Goal: Task Accomplishment & Management: Manage account settings

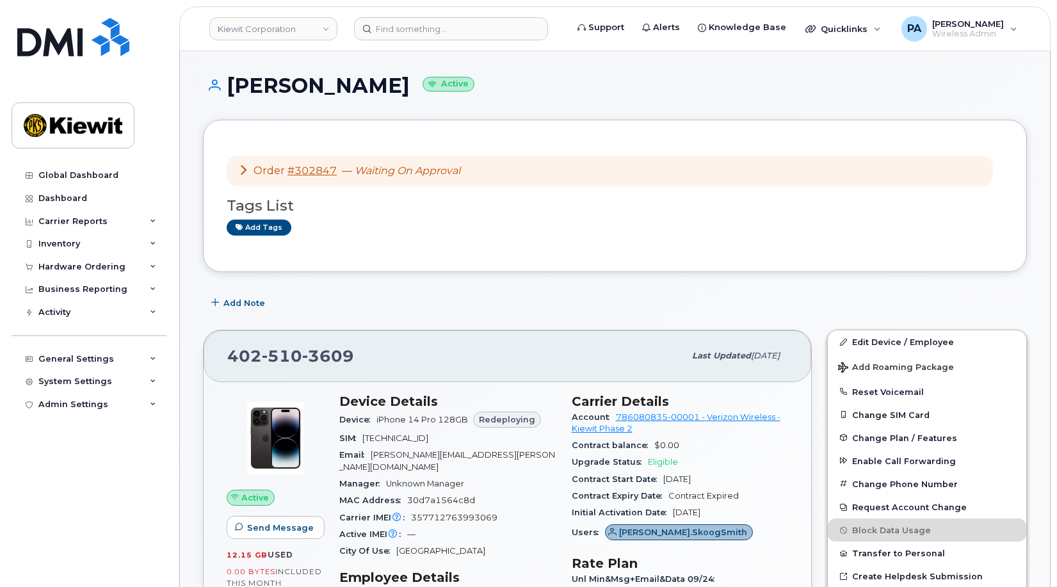
scroll to position [320, 0]
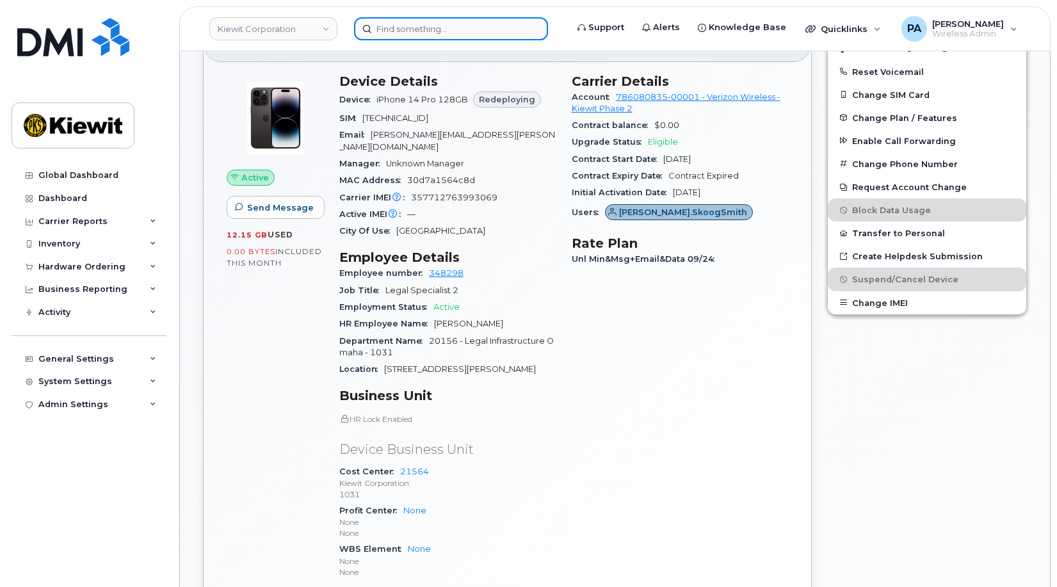
click at [417, 28] on input at bounding box center [451, 28] width 194 height 23
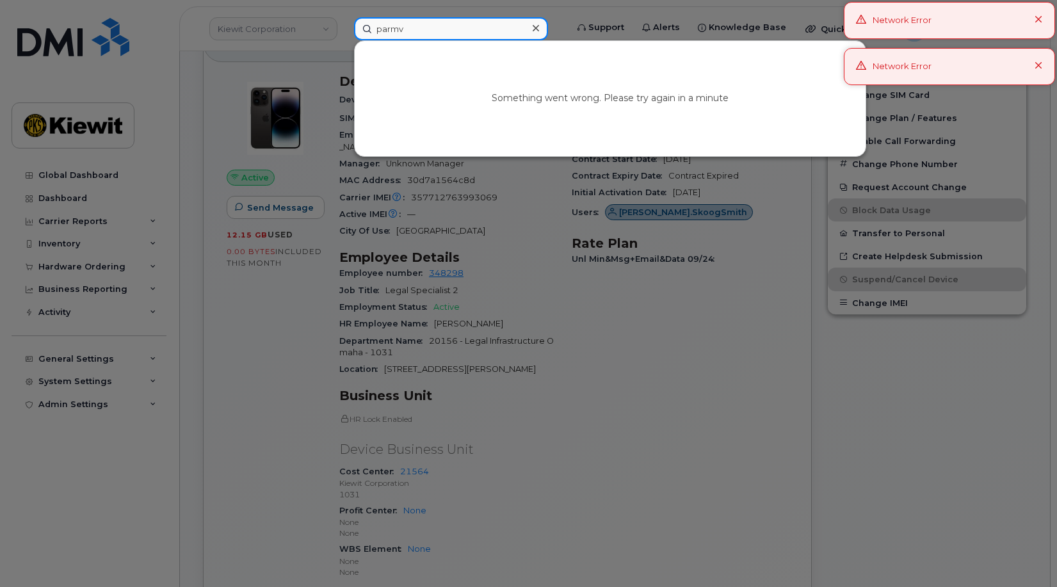
type input "parmv"
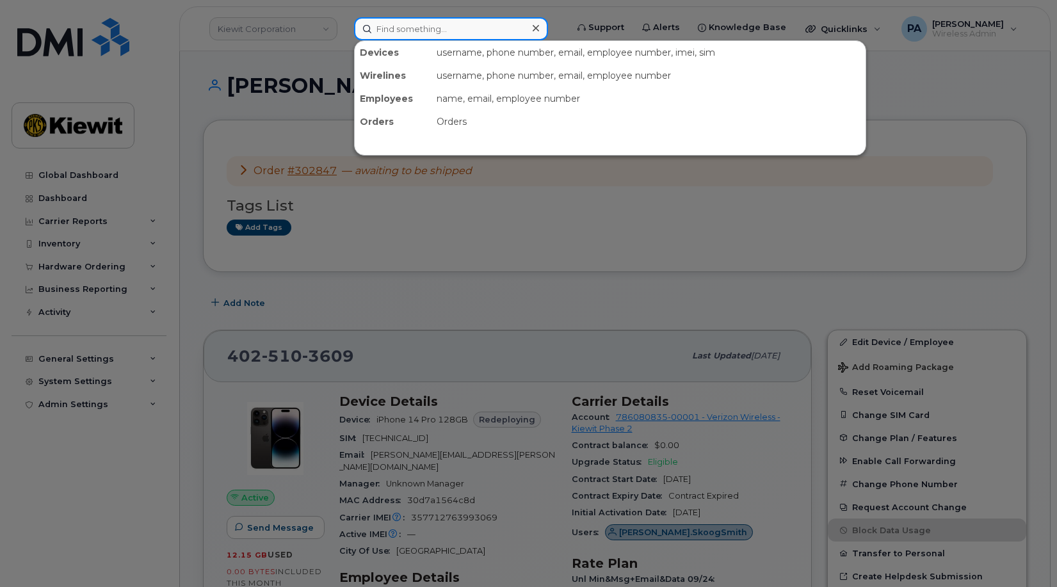
click at [410, 26] on input at bounding box center [451, 28] width 194 height 23
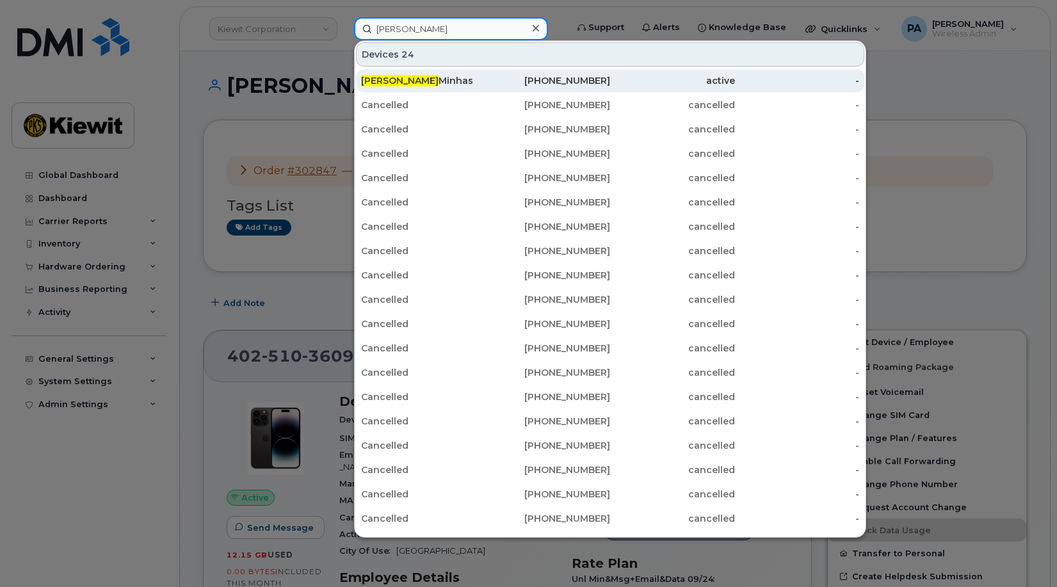
type input "paramvir"
click at [423, 78] on div "Paramvir Minhas" at bounding box center [423, 80] width 125 height 13
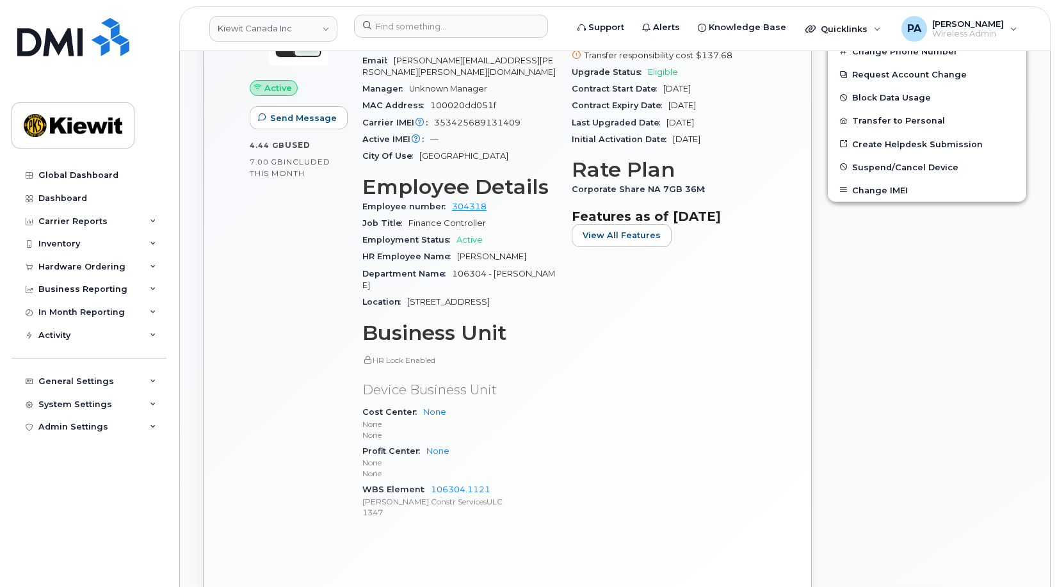
scroll to position [384, 0]
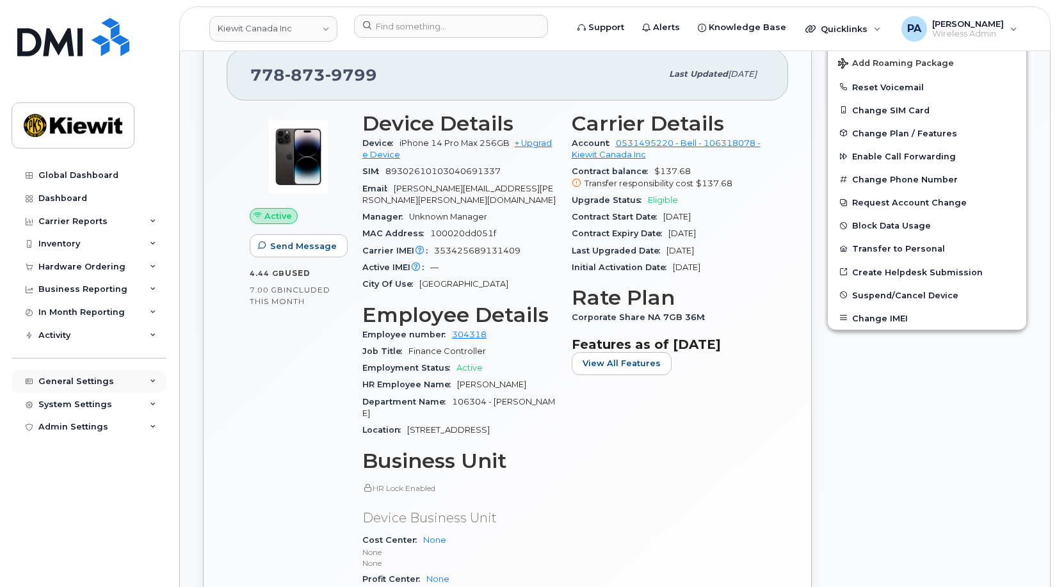
click at [86, 378] on div "General Settings" at bounding box center [76, 381] width 76 height 10
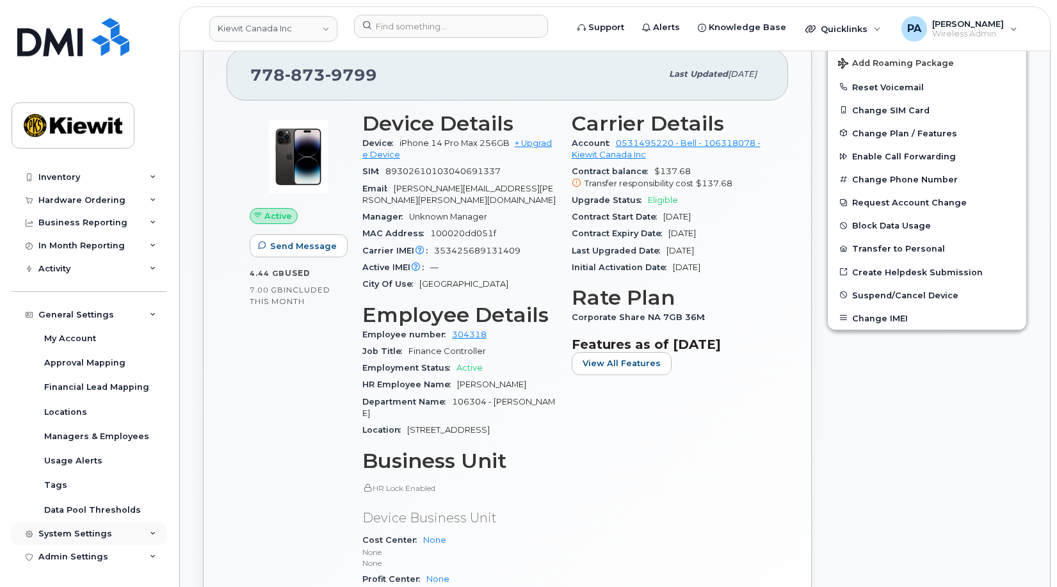
click at [73, 533] on div "System Settings" at bounding box center [75, 534] width 74 height 10
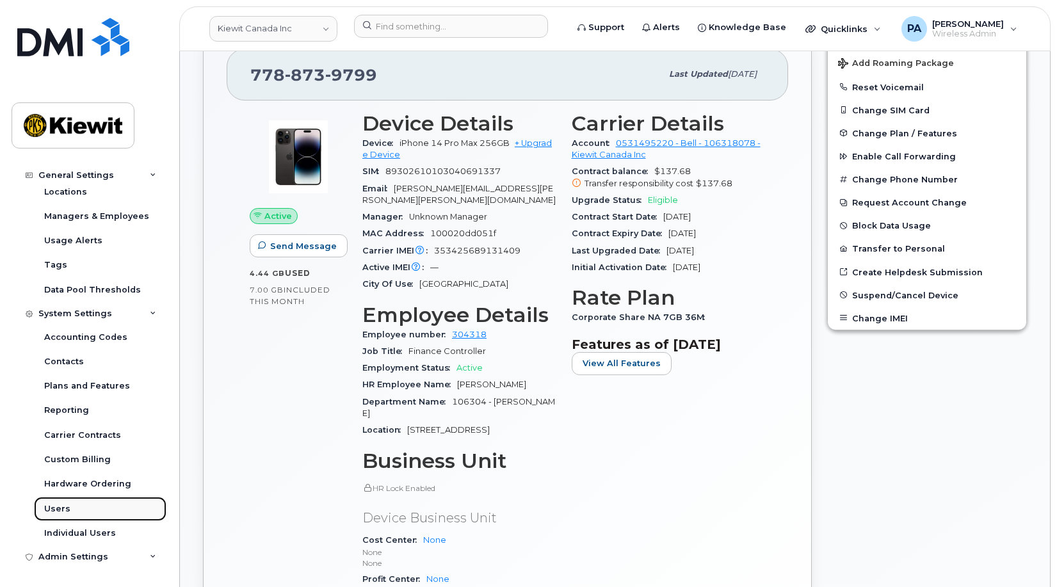
click at [60, 510] on div "Users" at bounding box center [57, 509] width 26 height 12
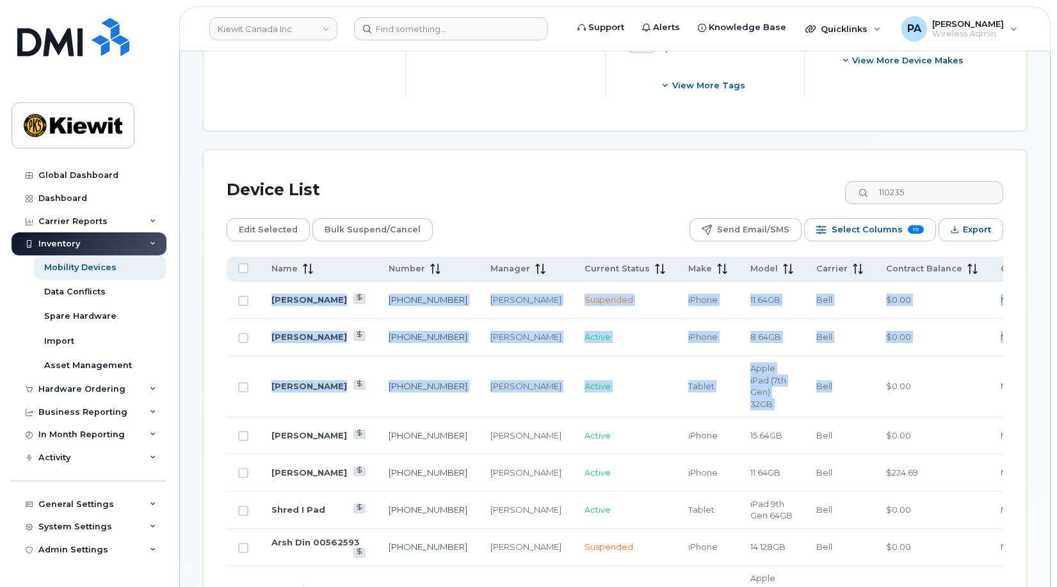
scroll to position [576, 0]
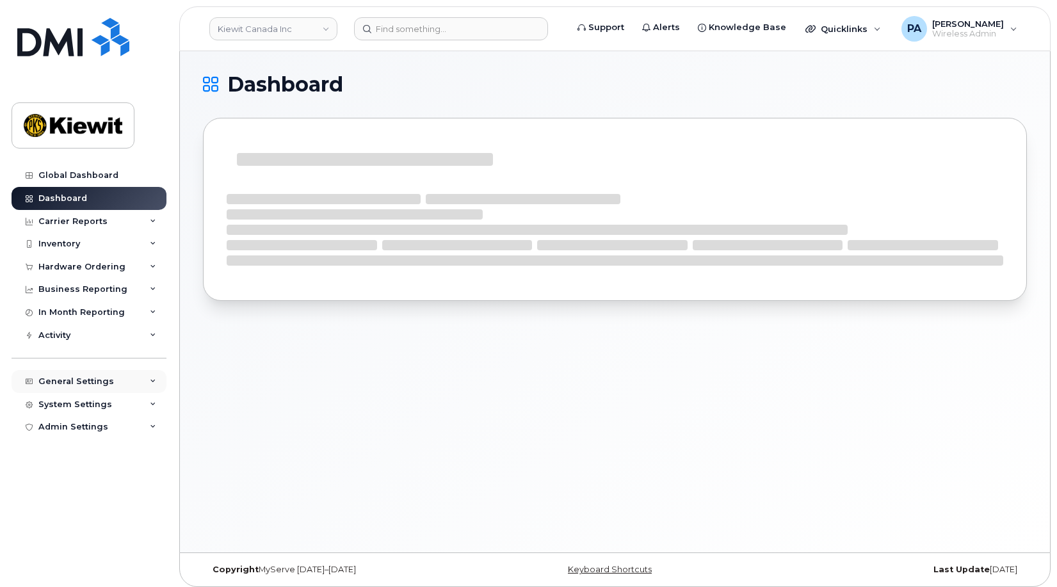
click at [103, 383] on div "General Settings" at bounding box center [76, 381] width 76 height 10
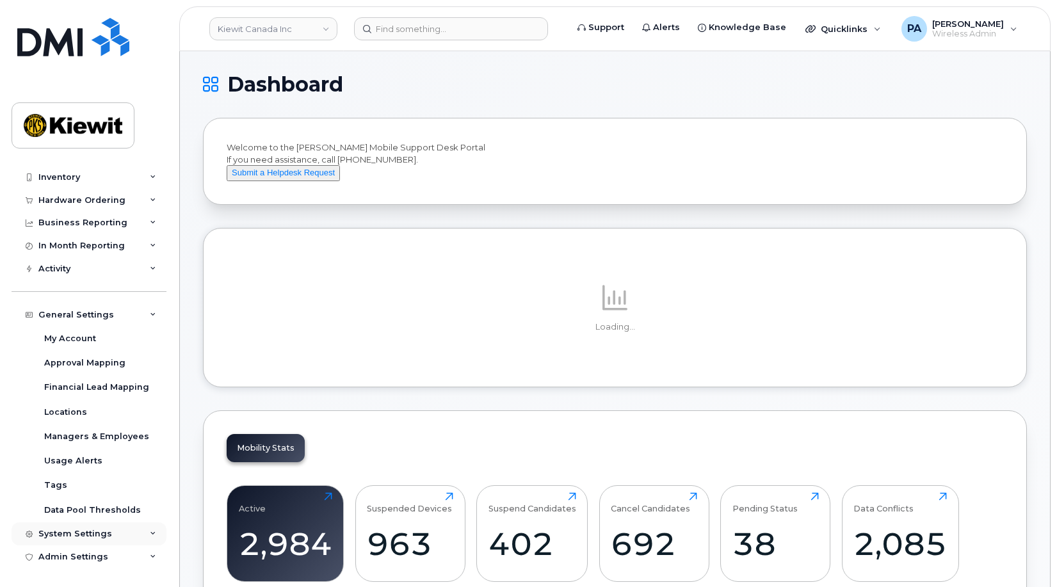
click at [72, 528] on div "System Settings" at bounding box center [89, 533] width 155 height 23
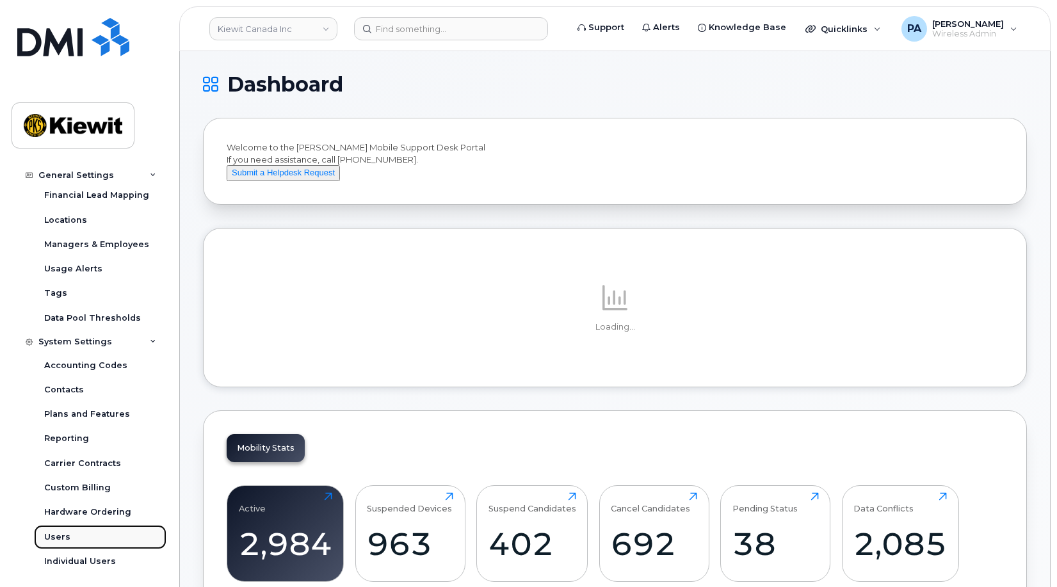
click at [52, 541] on div "Users" at bounding box center [57, 537] width 26 height 12
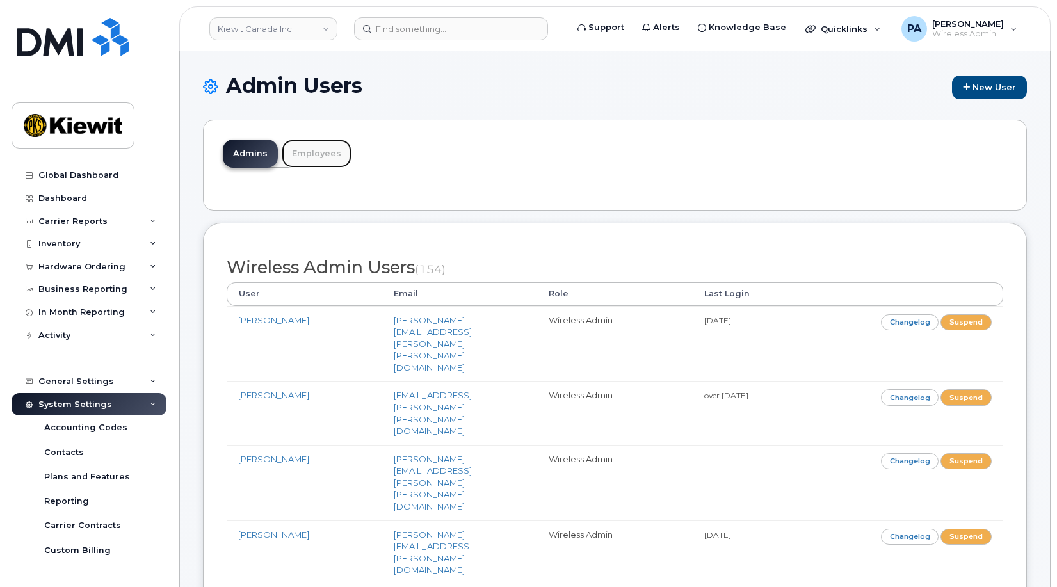
click at [316, 153] on link "Employees" at bounding box center [317, 154] width 70 height 28
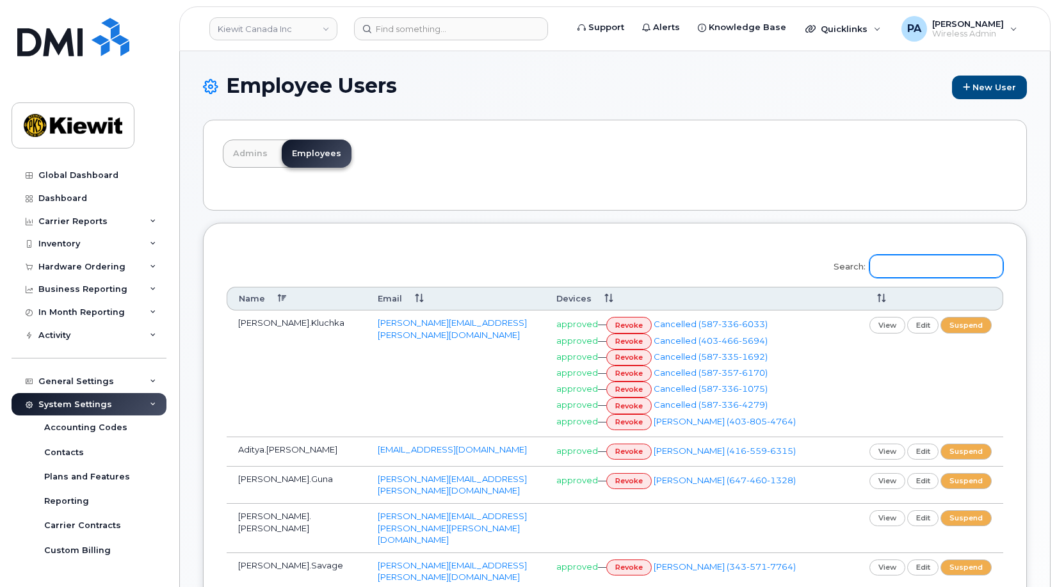
click at [953, 272] on input "Search:" at bounding box center [936, 266] width 134 height 23
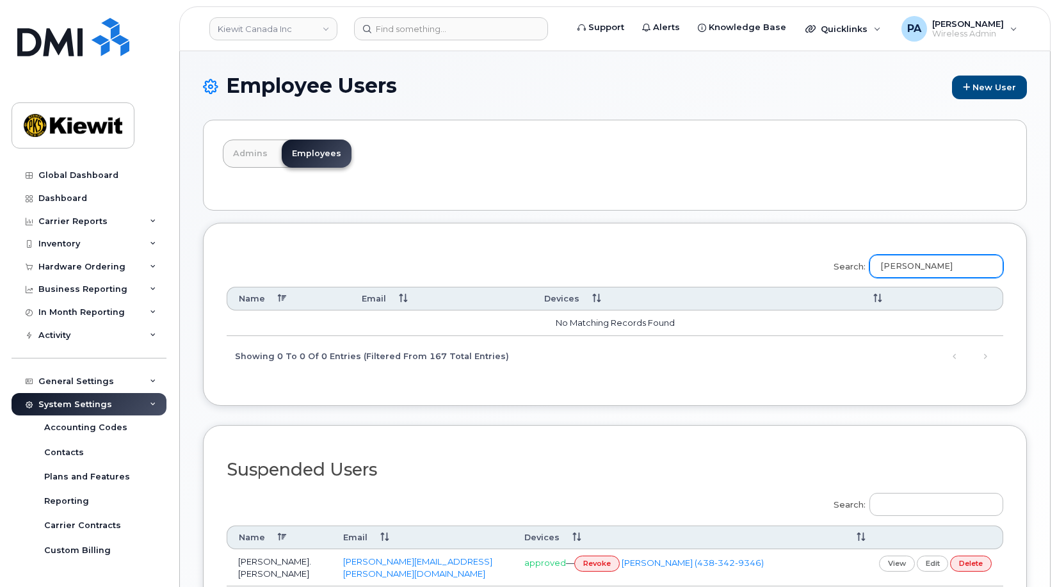
type input "jeffre"
click at [247, 154] on link "Admins" at bounding box center [250, 154] width 55 height 28
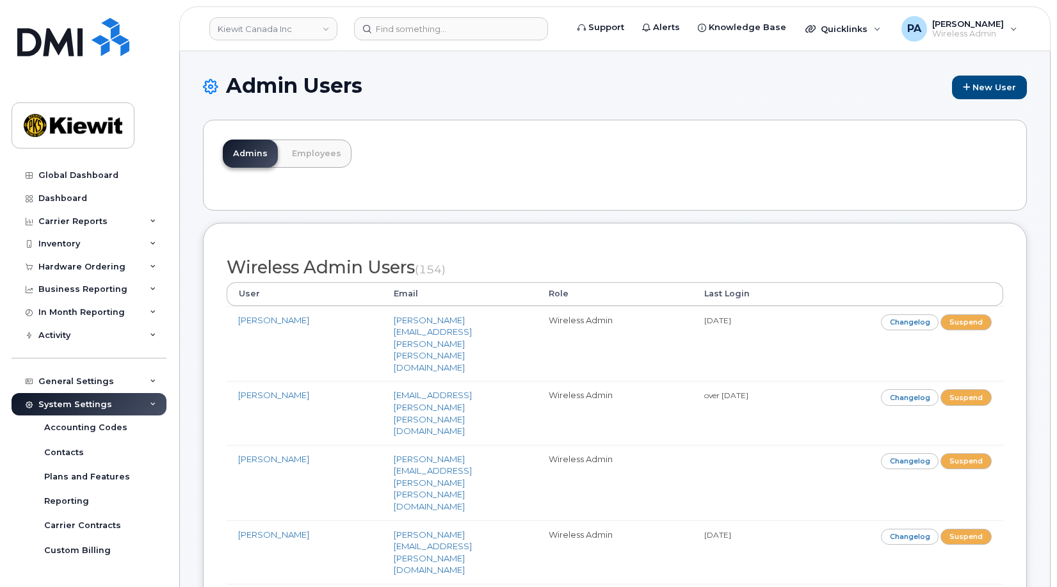
drag, startPoint x: 0, startPoint y: 0, endPoint x: 889, endPoint y: 270, distance: 928.7
click at [889, 270] on h2 "Wireless Admin Users (154)" at bounding box center [615, 267] width 777 height 19
click at [327, 30] on link "Kiewit Canada Inc" at bounding box center [273, 28] width 128 height 23
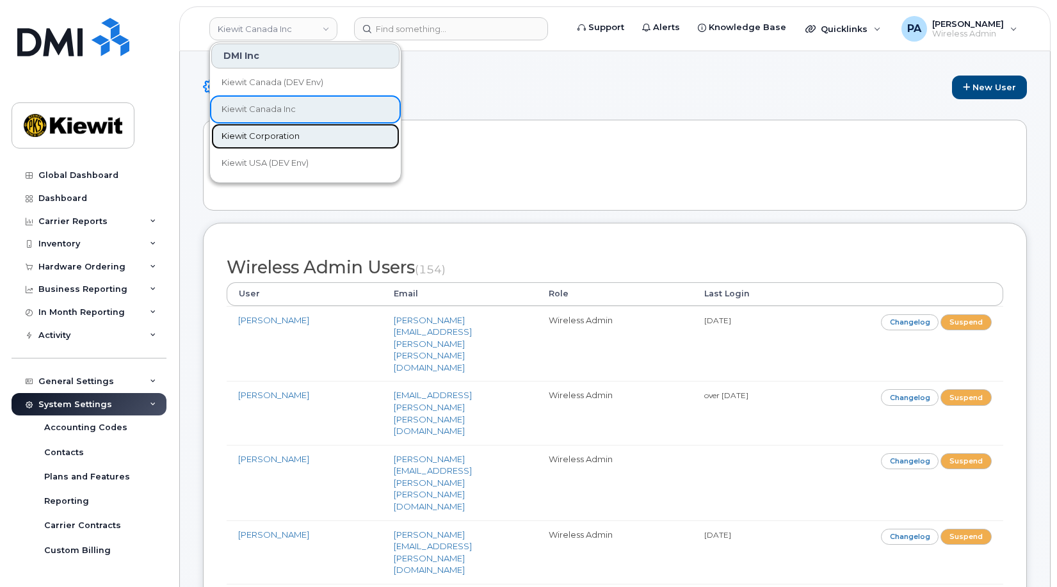
click at [291, 137] on span "Kiewit Corporation" at bounding box center [261, 136] width 78 height 13
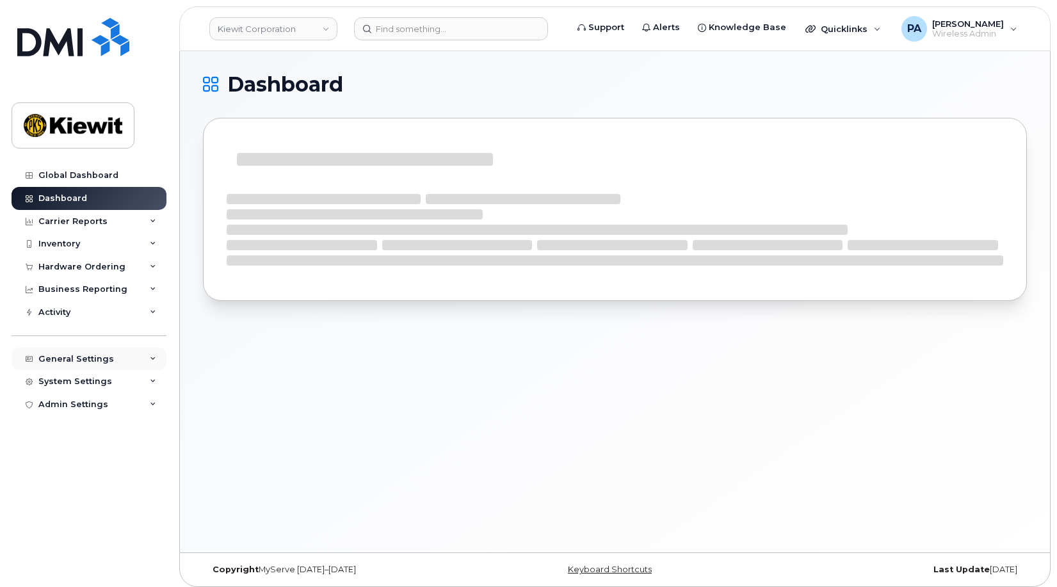
click at [90, 360] on div "General Settings" at bounding box center [76, 359] width 76 height 10
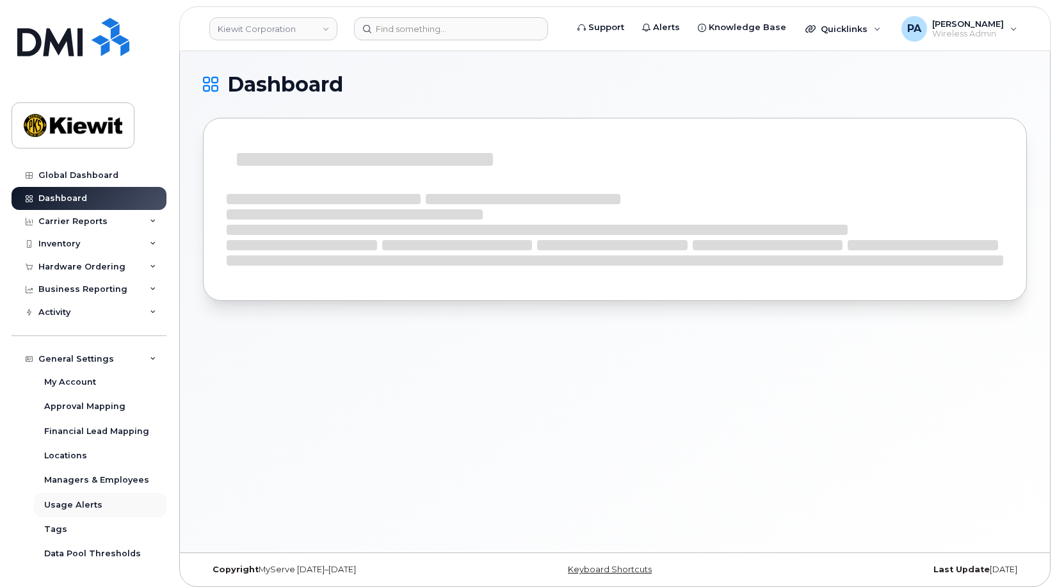
scroll to position [44, 0]
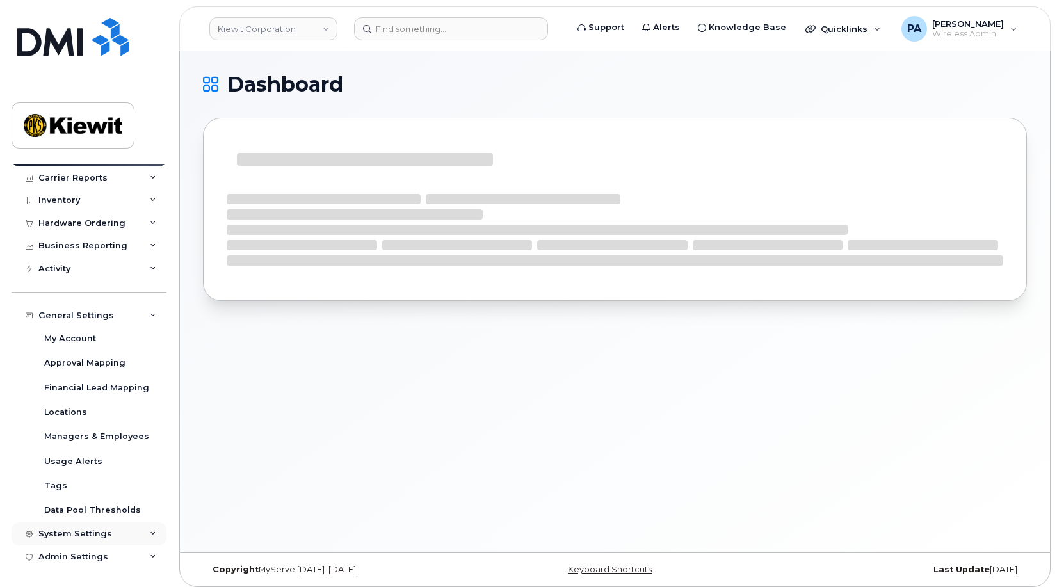
click at [72, 531] on div "System Settings" at bounding box center [75, 534] width 74 height 10
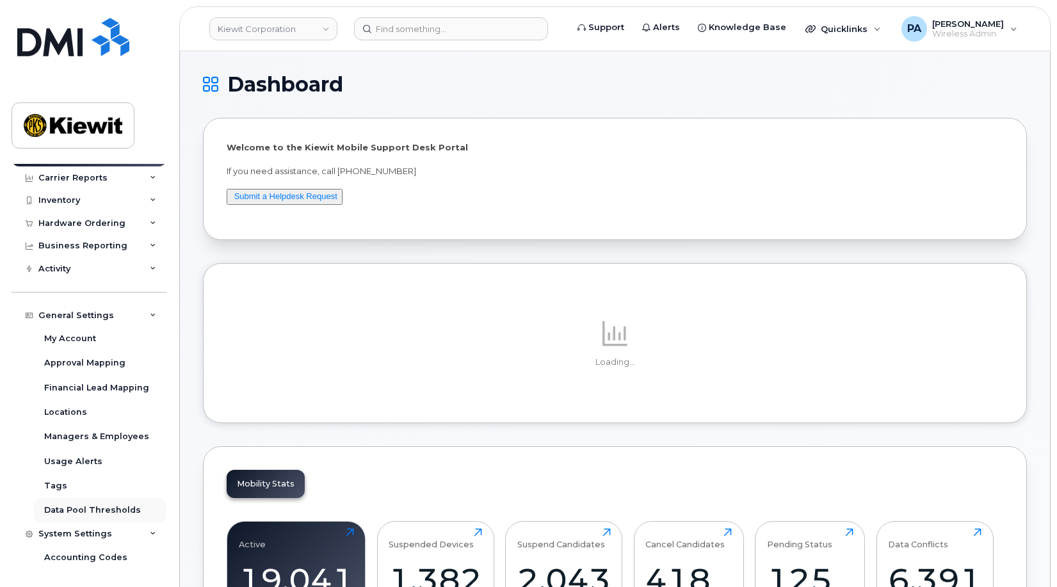
scroll to position [264, 0]
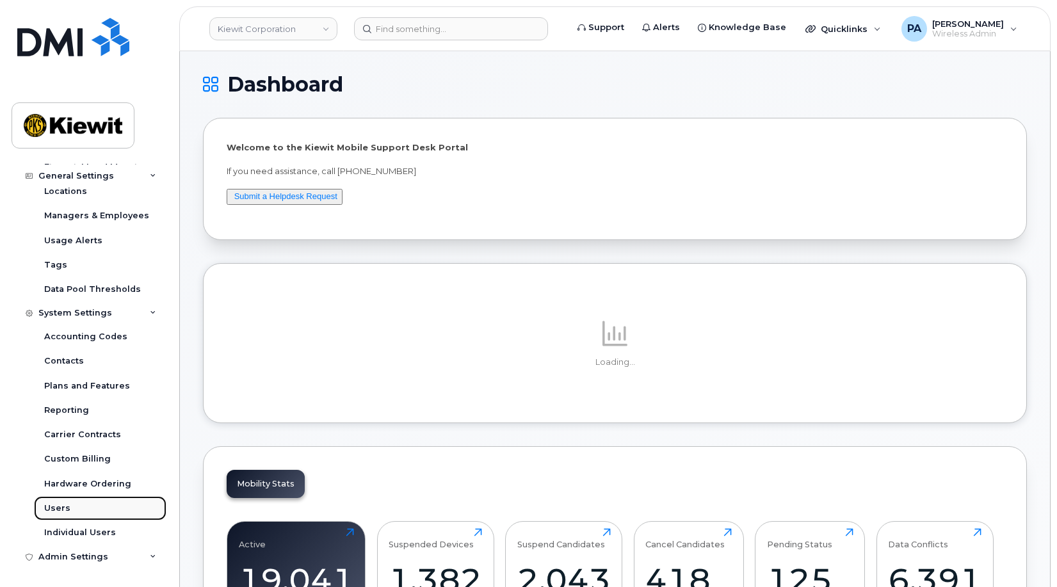
click at [54, 510] on div "Users" at bounding box center [57, 509] width 26 height 12
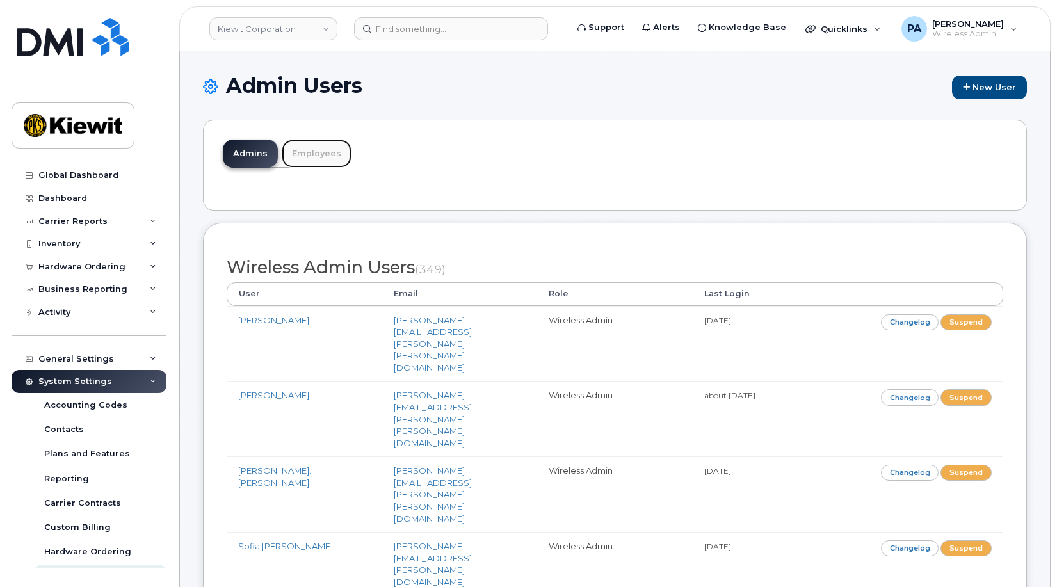
click at [323, 154] on link "Employees" at bounding box center [317, 154] width 70 height 28
click at [297, 156] on link "Employees" at bounding box center [317, 154] width 70 height 28
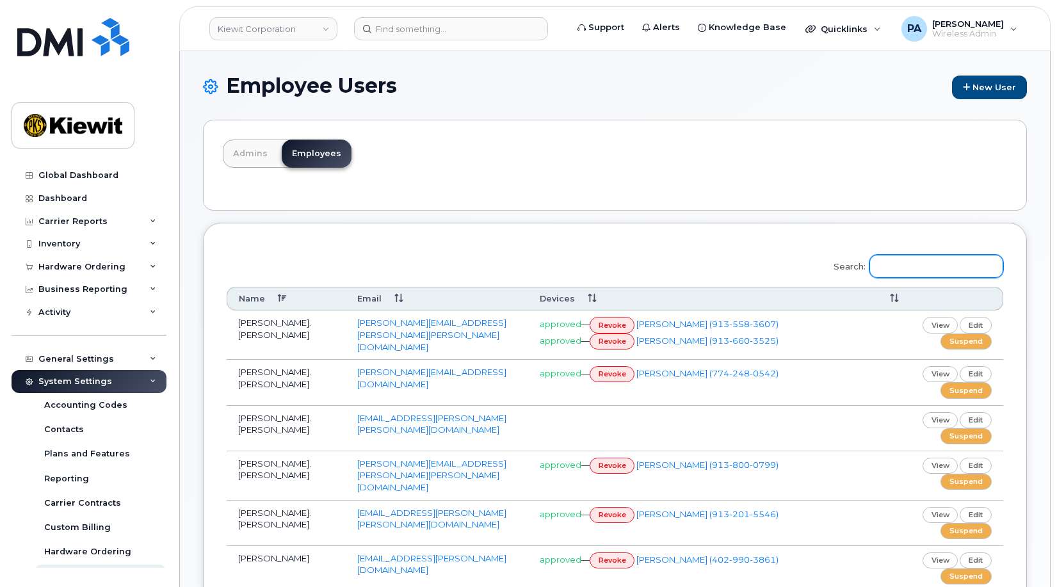
click at [919, 268] on input "Search:" at bounding box center [936, 266] width 134 height 23
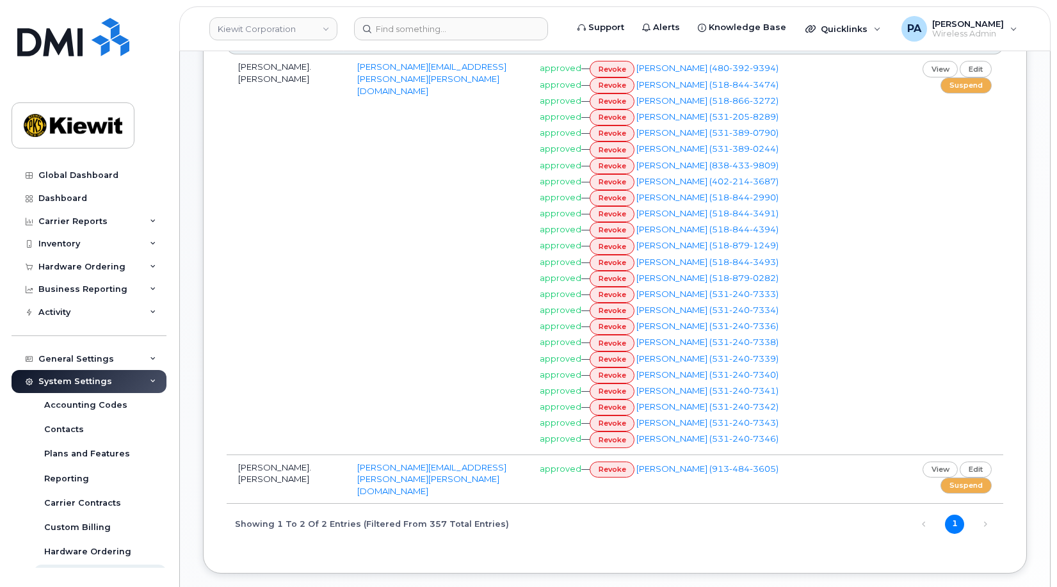
scroll to position [320, 0]
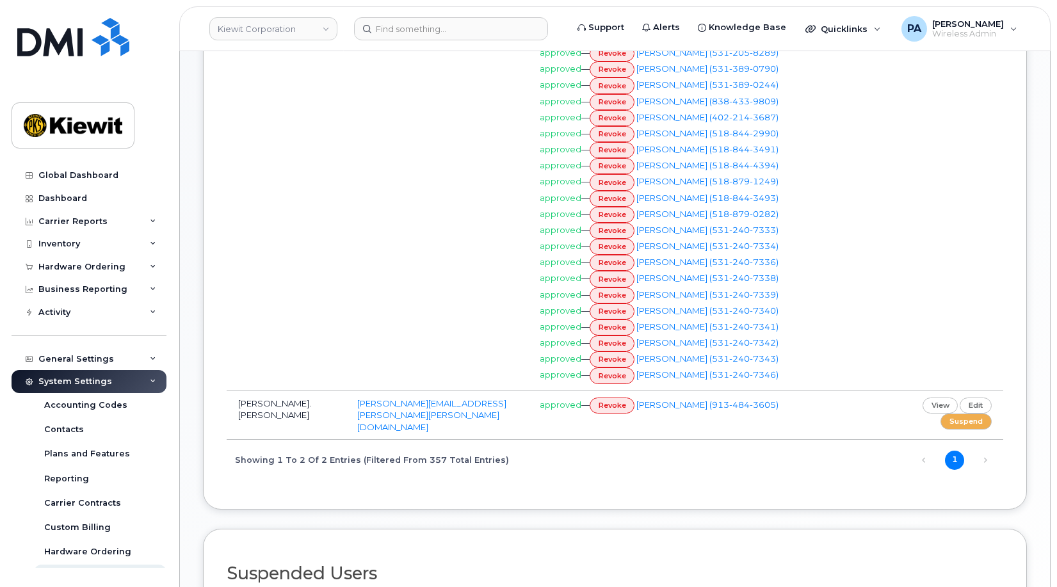
type input "jeffrey"
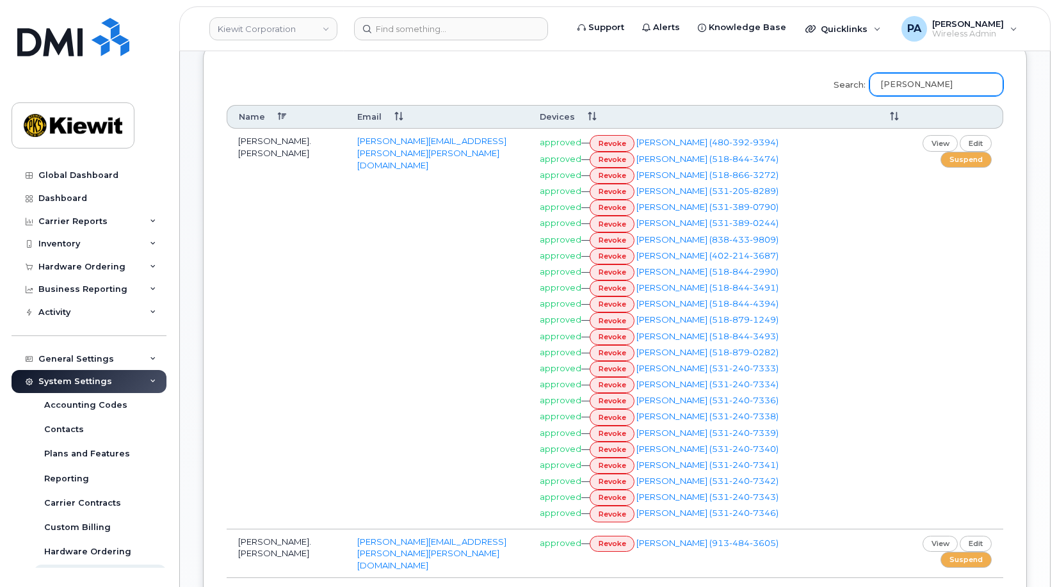
scroll to position [0, 0]
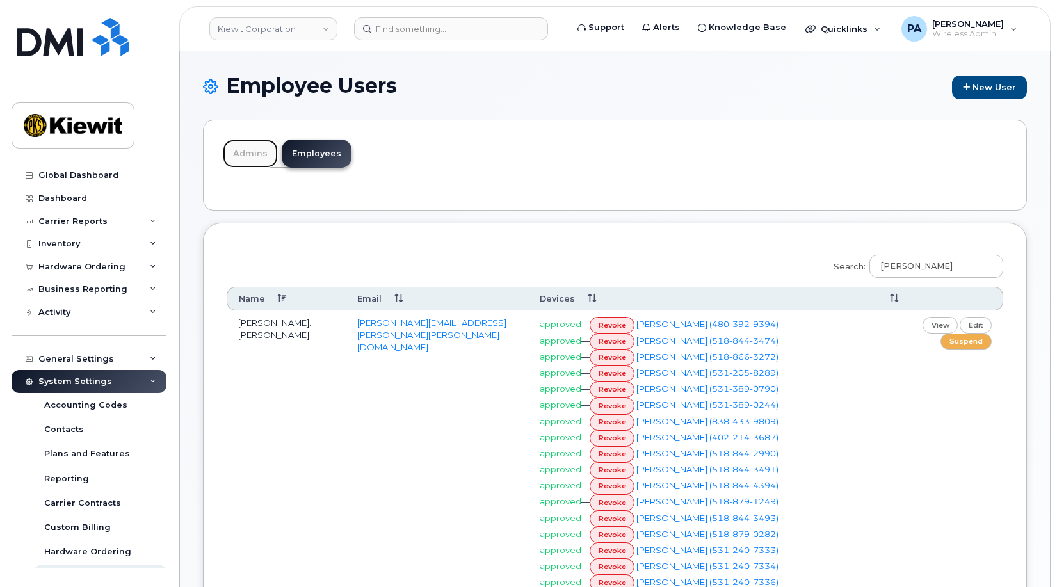
click at [238, 156] on link "Admins" at bounding box center [250, 154] width 55 height 28
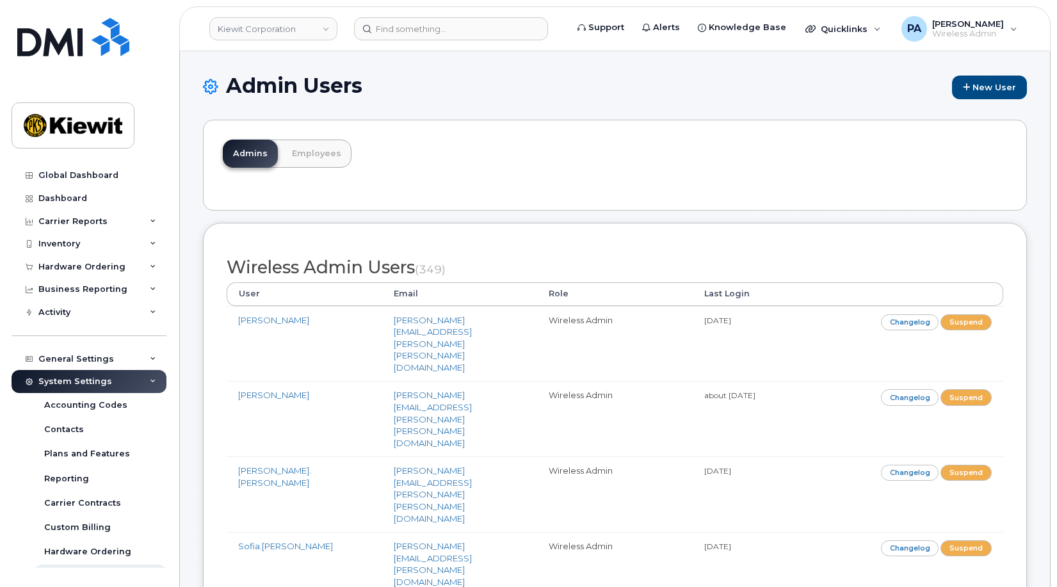
scroll to position [12382, 0]
